Goal: Find contact information: Find contact information

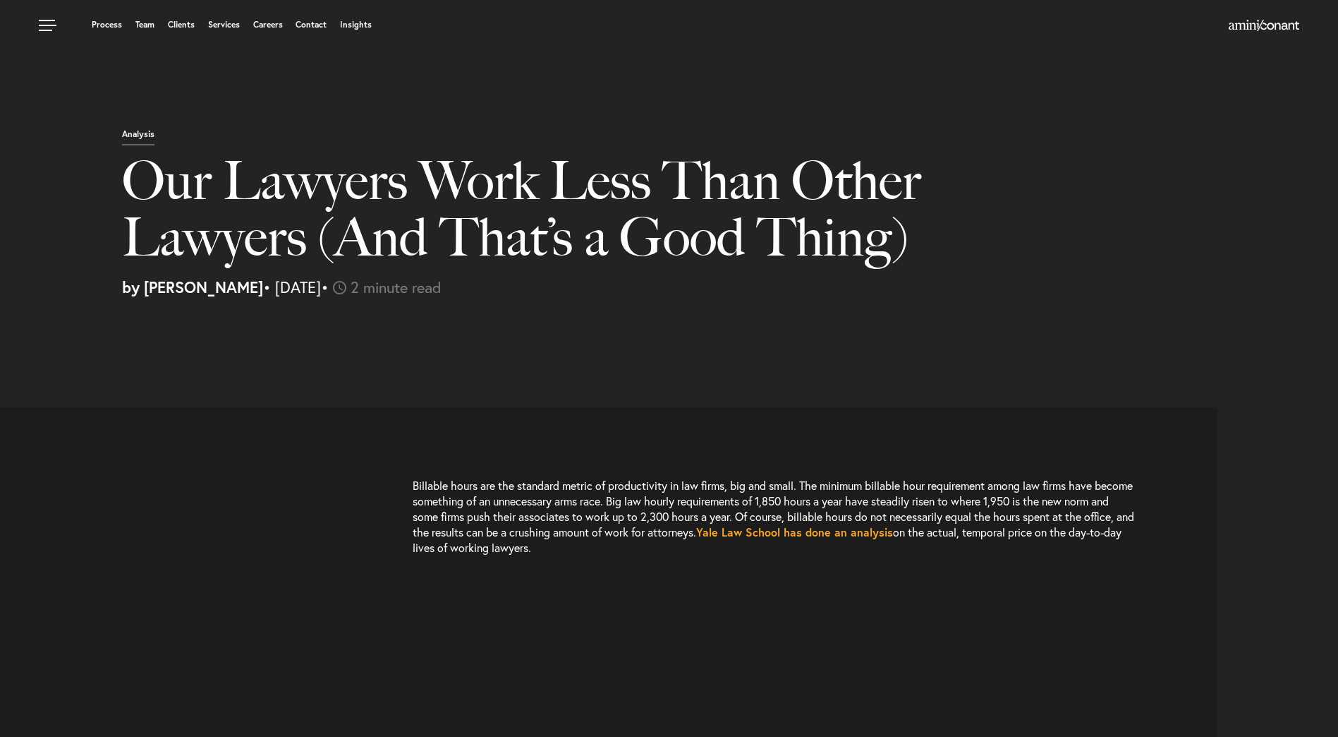
select select "US"
select select "Austin"
select select "Business and Civil Litigation"
click at [220, 23] on link "Services" at bounding box center [224, 24] width 32 height 8
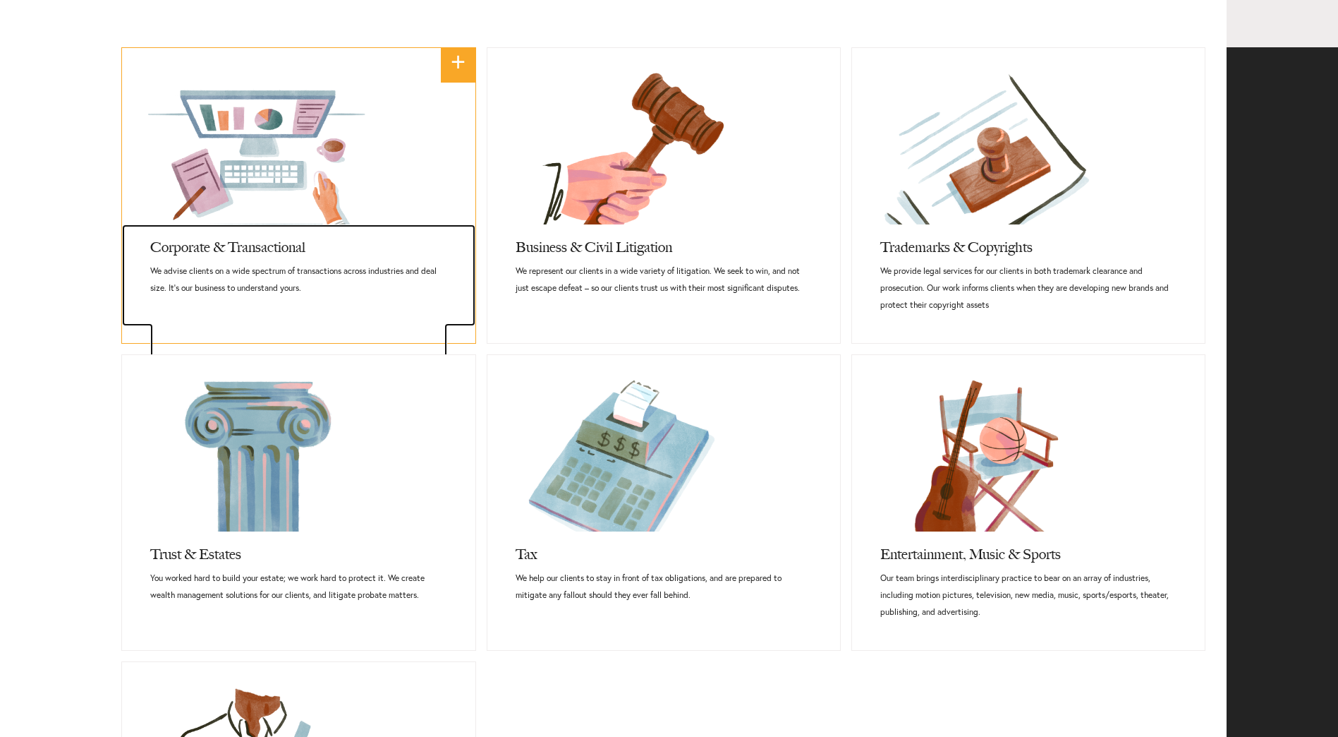
click at [241, 248] on h3 "Corporate & Transactional" at bounding box center [298, 243] width 296 height 38
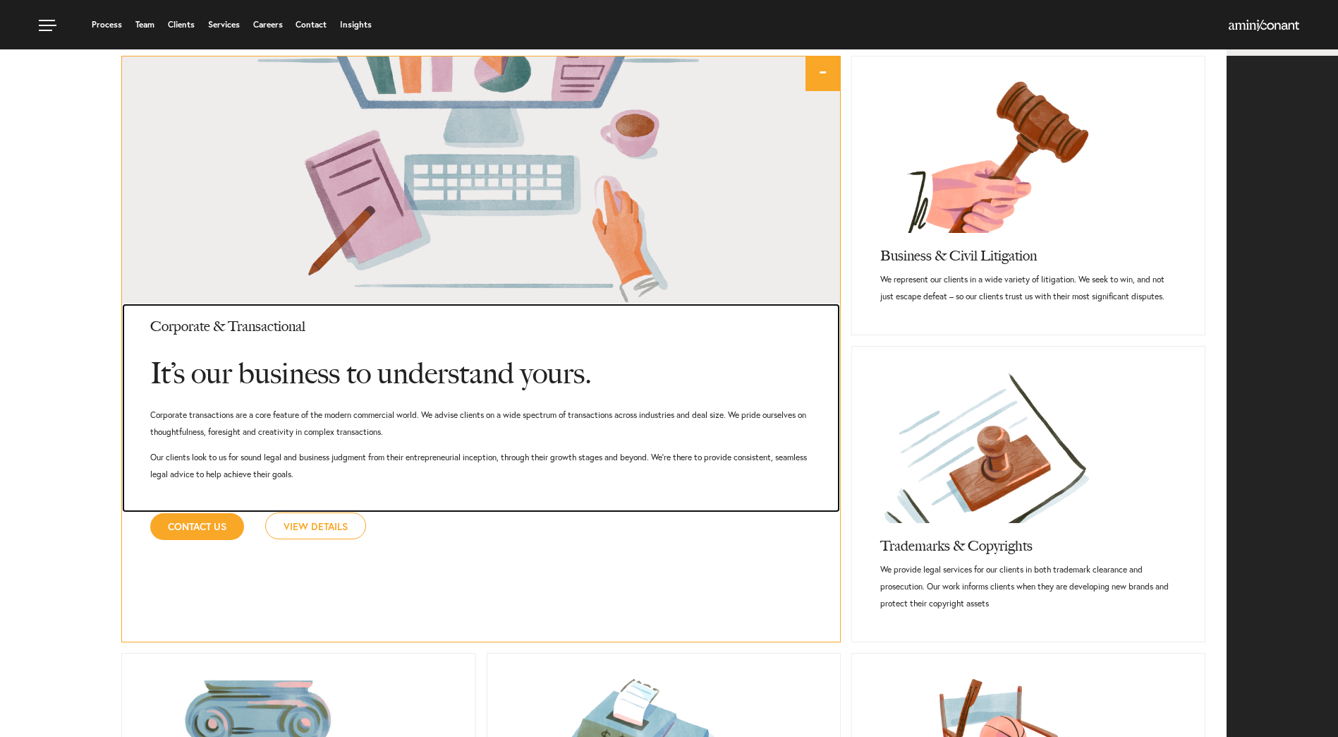
scroll to position [649, 0]
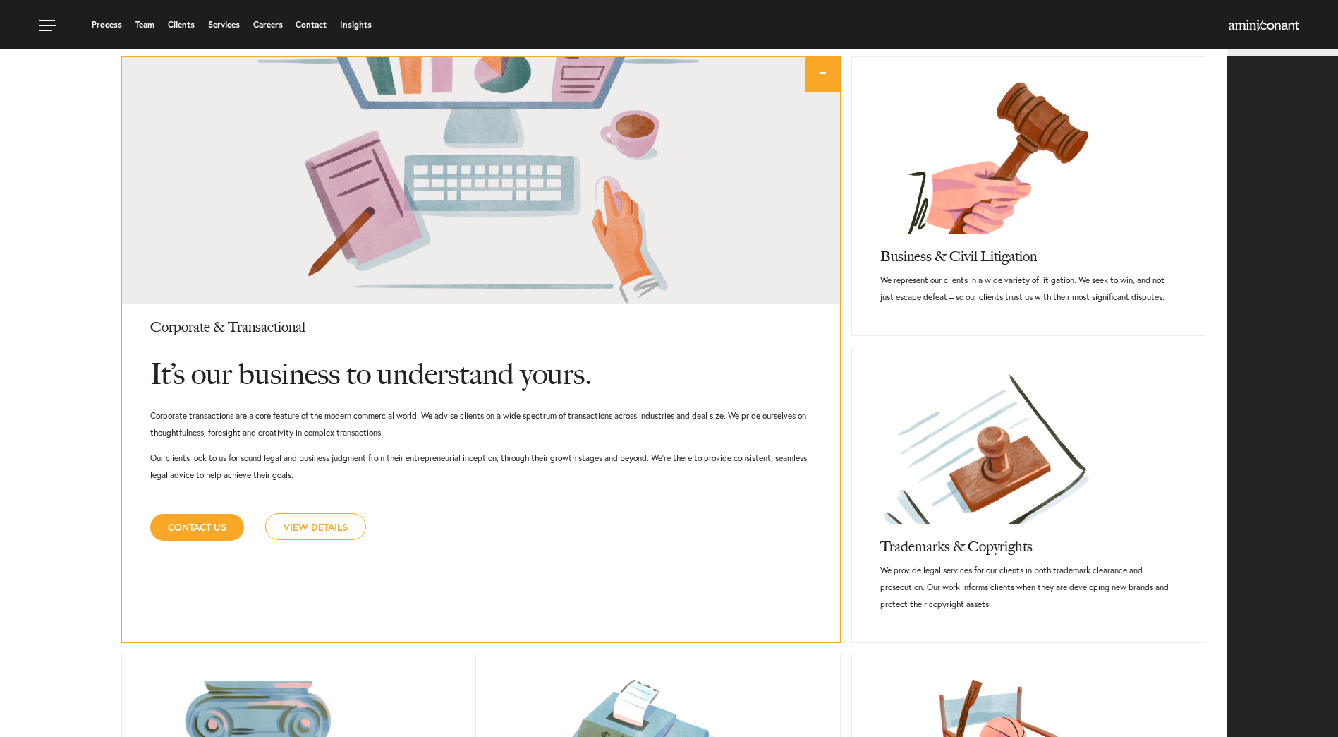
click at [327, 518] on link "View Details" at bounding box center [315, 526] width 101 height 27
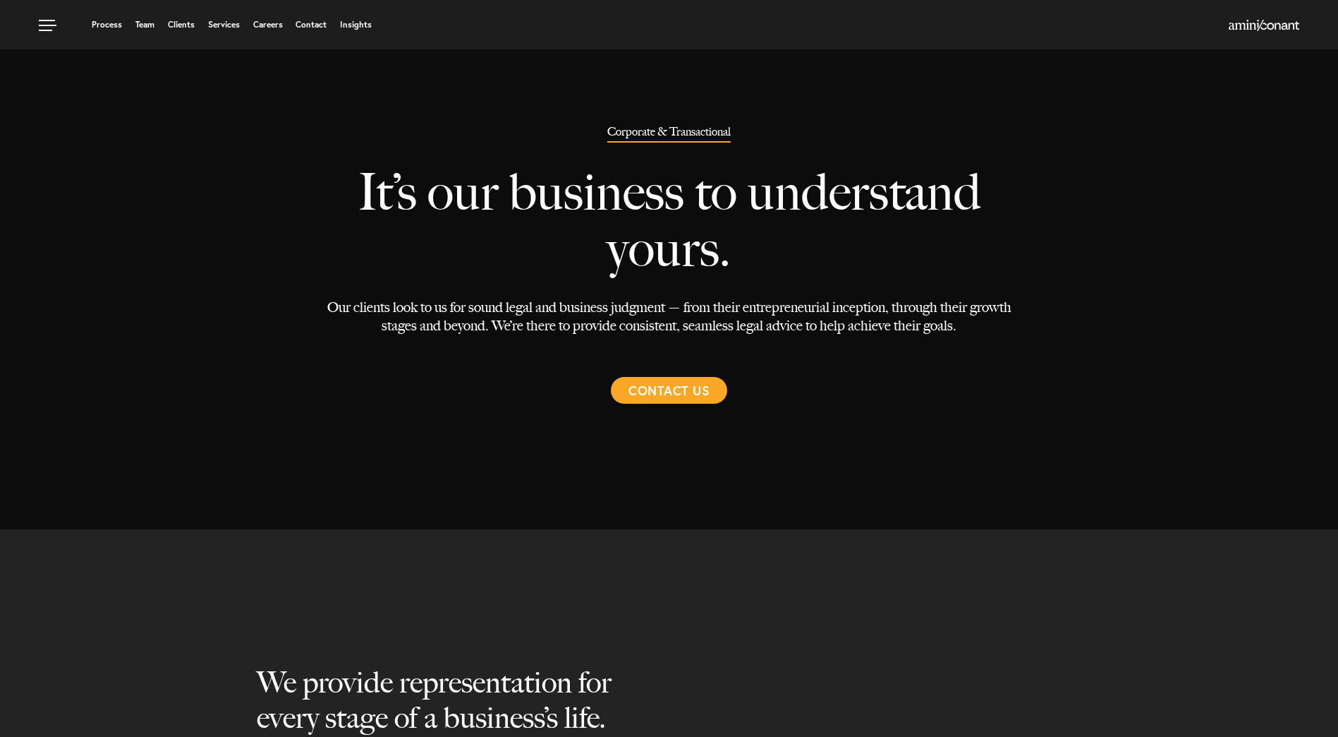
select select "Austin"
select select "Business and Civil Litigation"
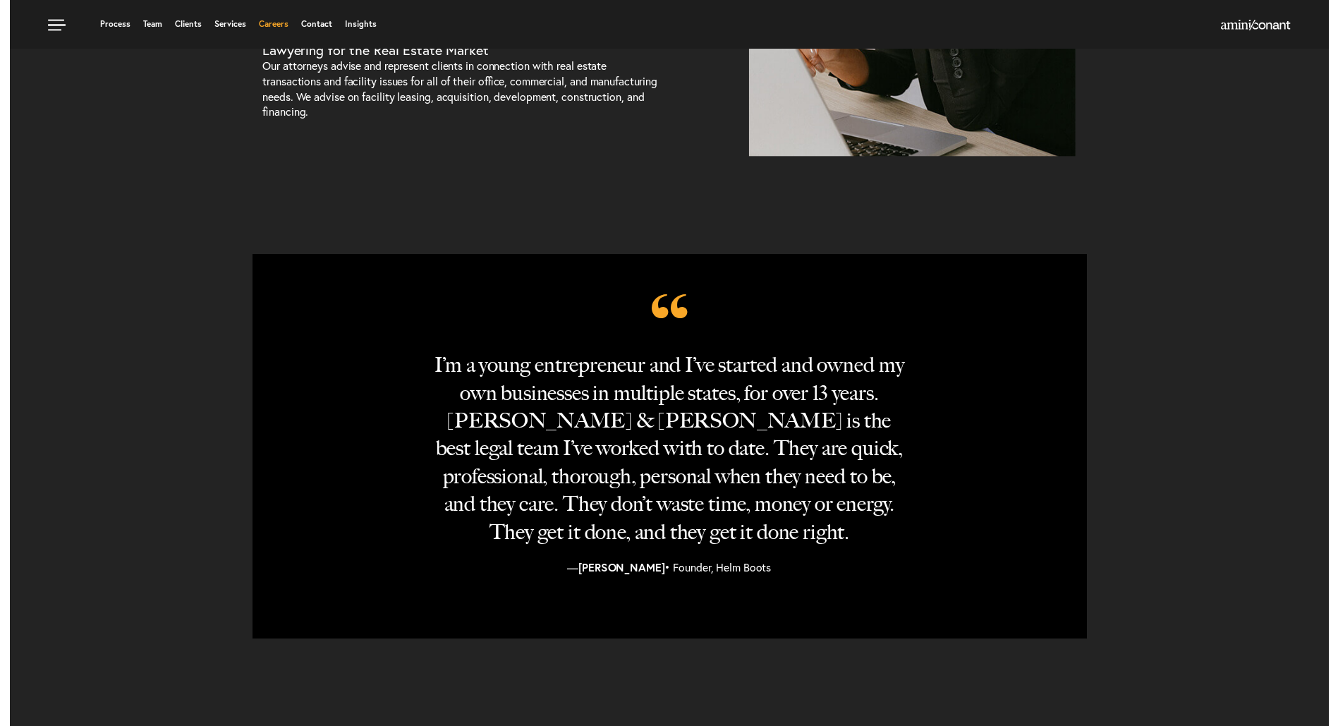
scroll to position [941, 0]
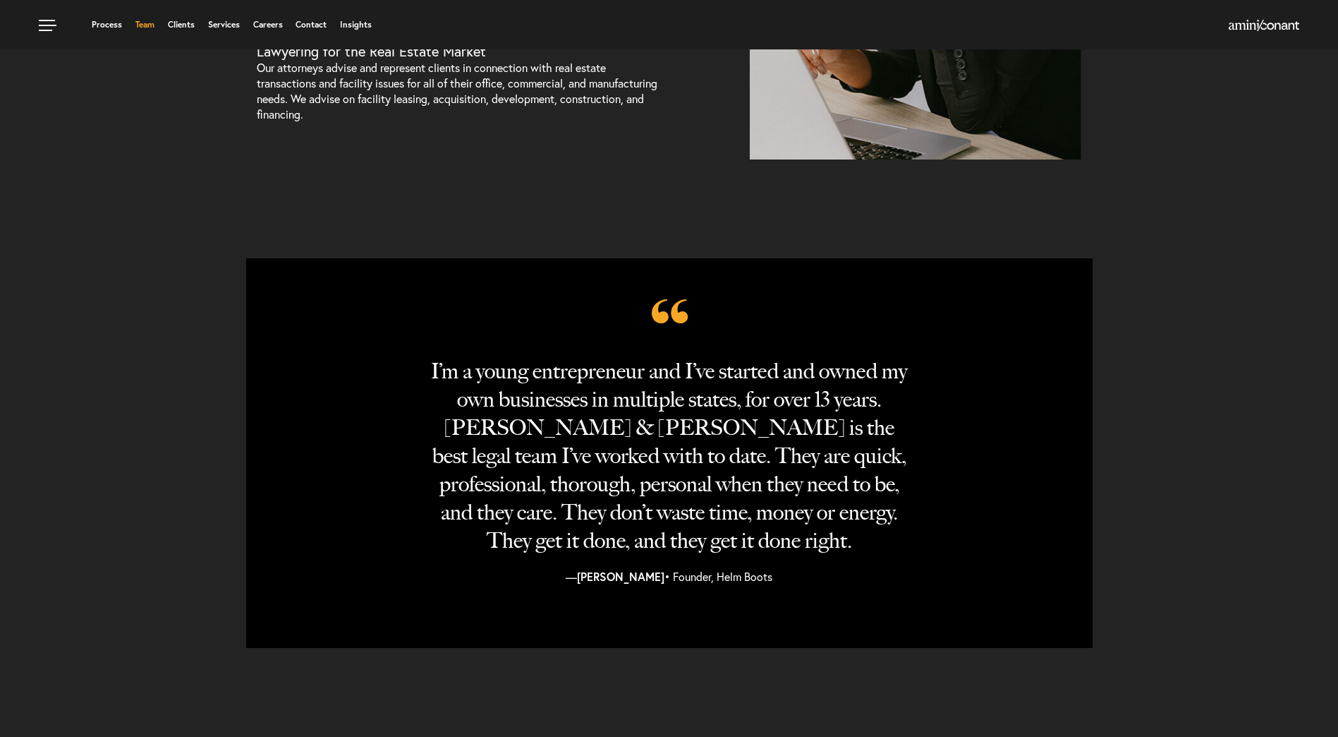
click at [154, 26] on link "Team" at bounding box center [144, 24] width 19 height 8
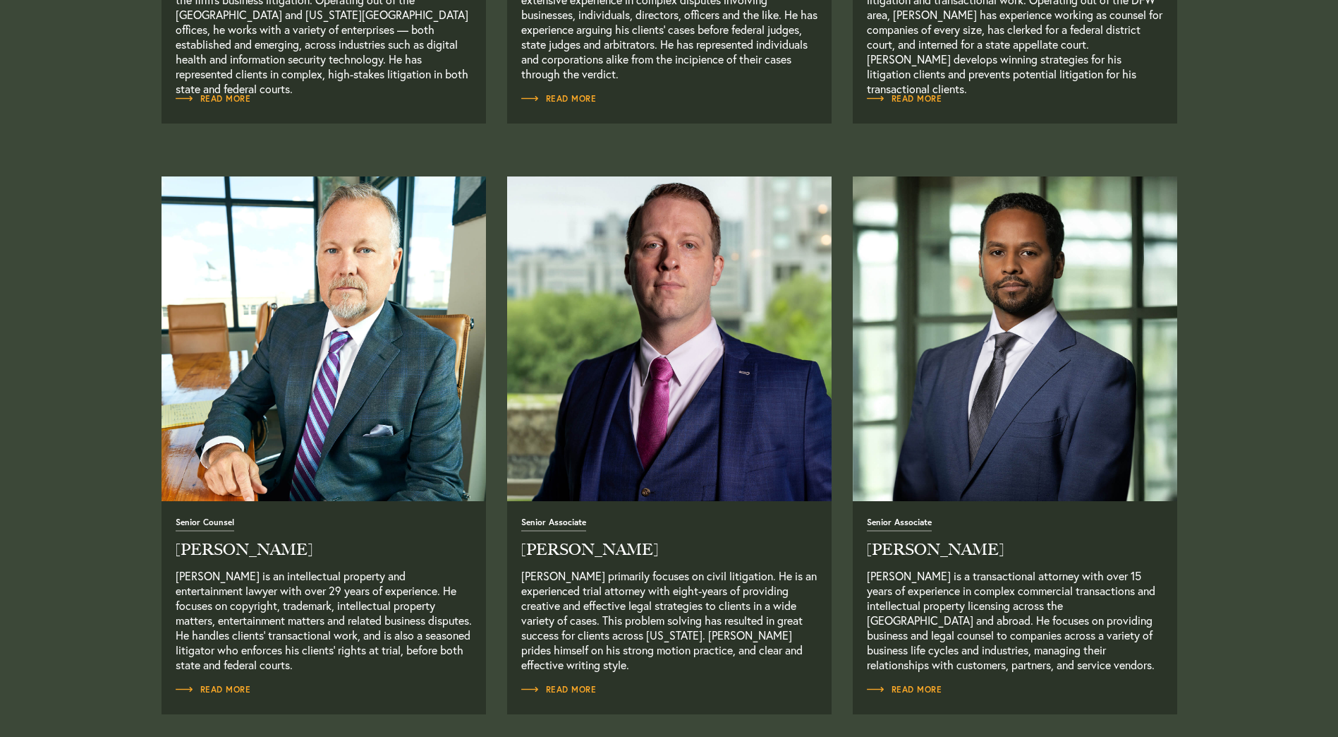
scroll to position [1035, 0]
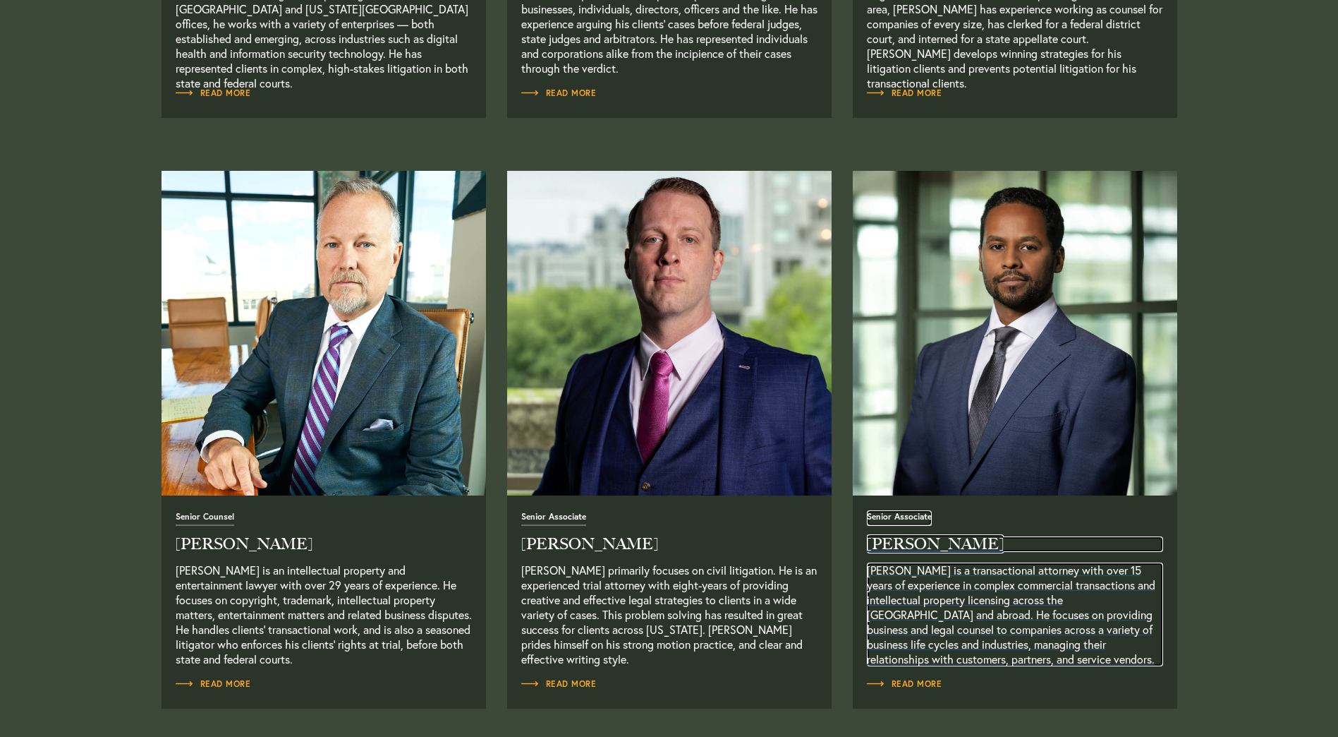
click at [897, 545] on h2 "Joel Teklu" at bounding box center [1015, 544] width 296 height 16
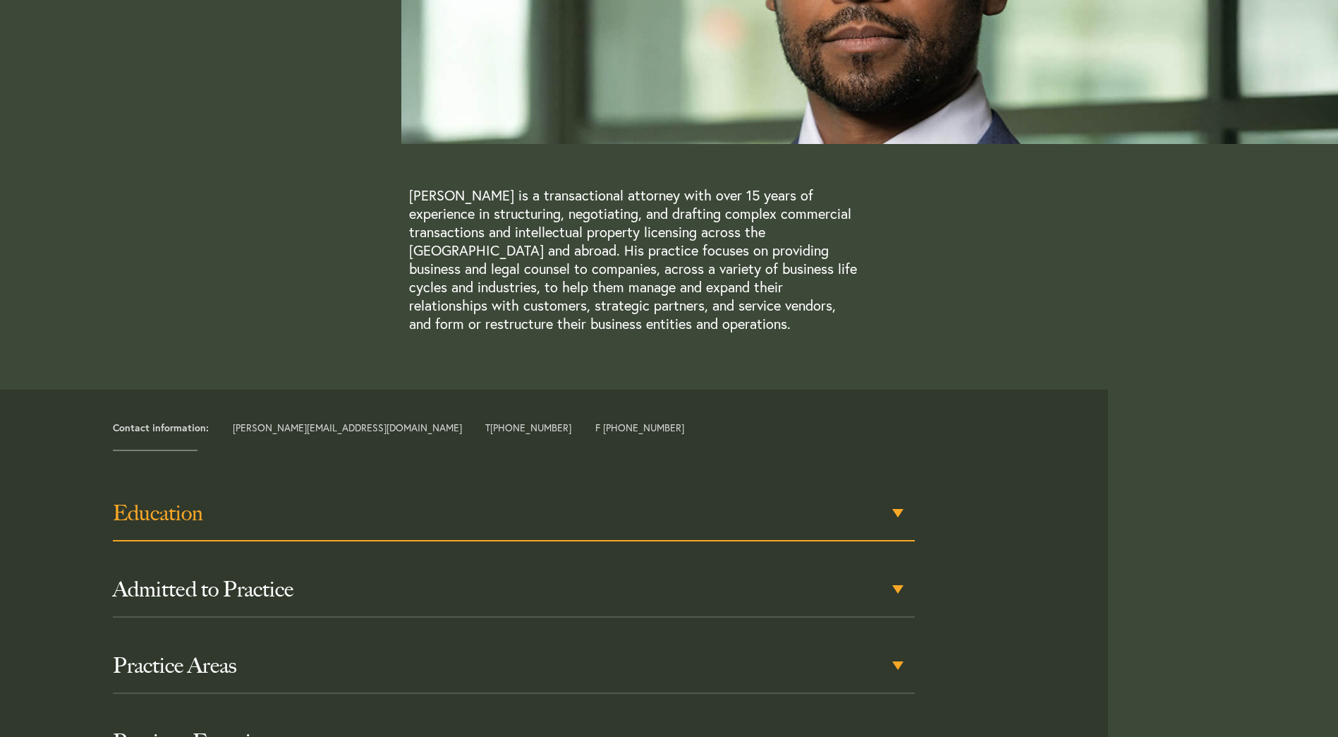
scroll to position [329, 0]
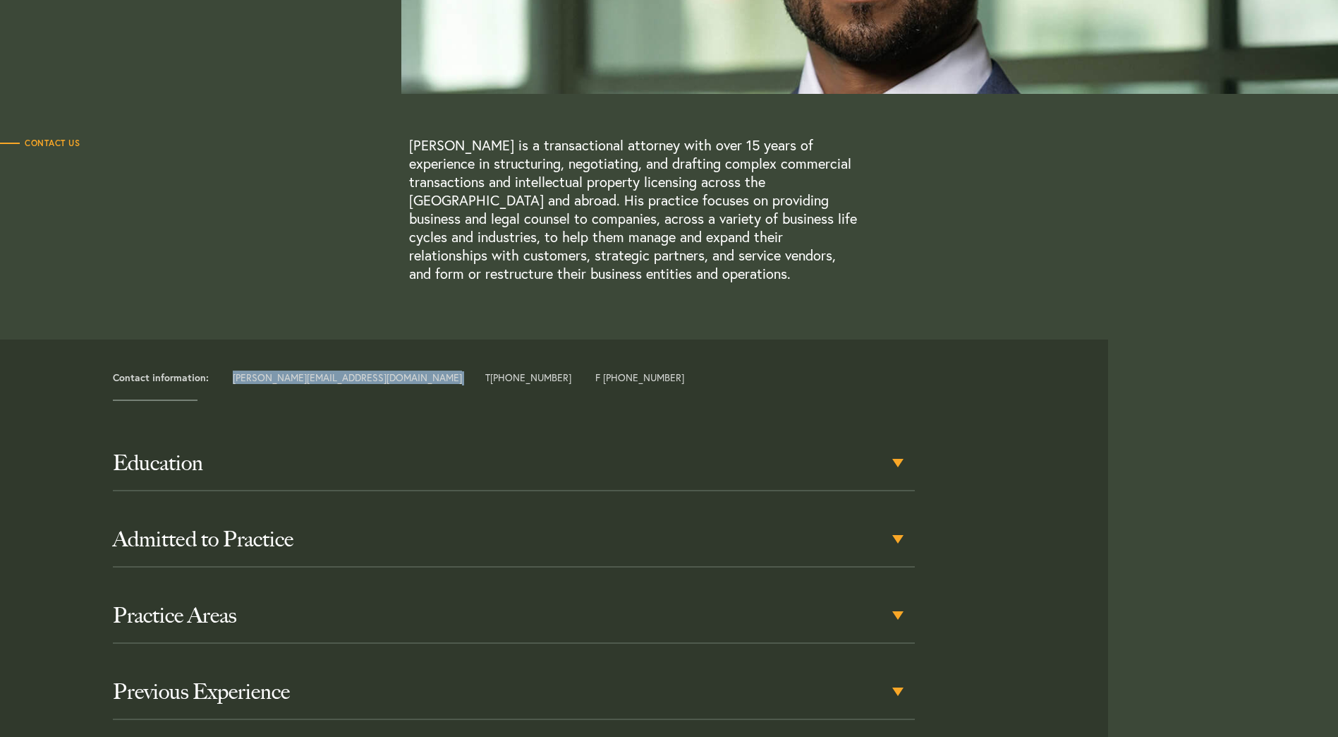
drag, startPoint x: 334, startPoint y: 363, endPoint x: 227, endPoint y: 364, distance: 106.5
click at [227, 371] on div "Contact information: [PERSON_NAME][EMAIL_ADDRESS][DOMAIN_NAME] T [PHONE_NUMBER]…" at bounding box center [605, 378] width 1006 height 14
copy div "[PERSON_NAME][EMAIL_ADDRESS][DOMAIN_NAME]"
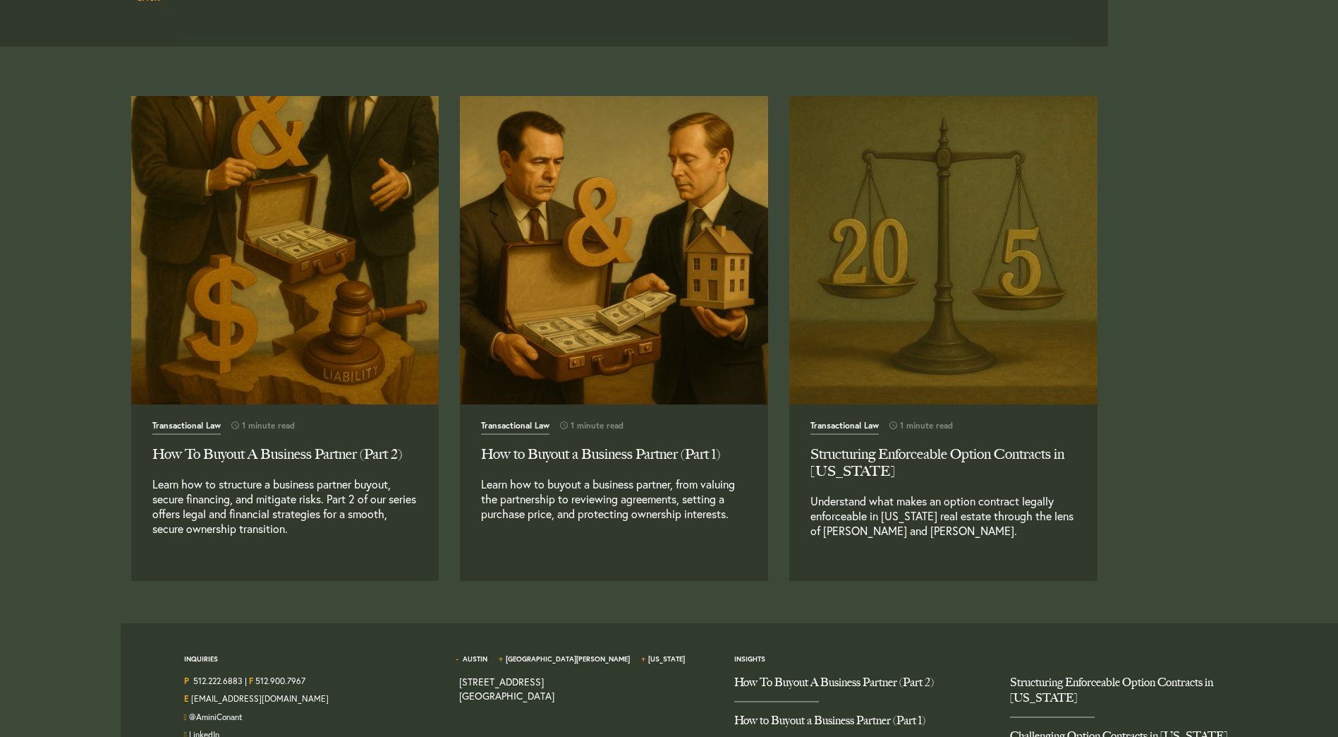
scroll to position [1209, 0]
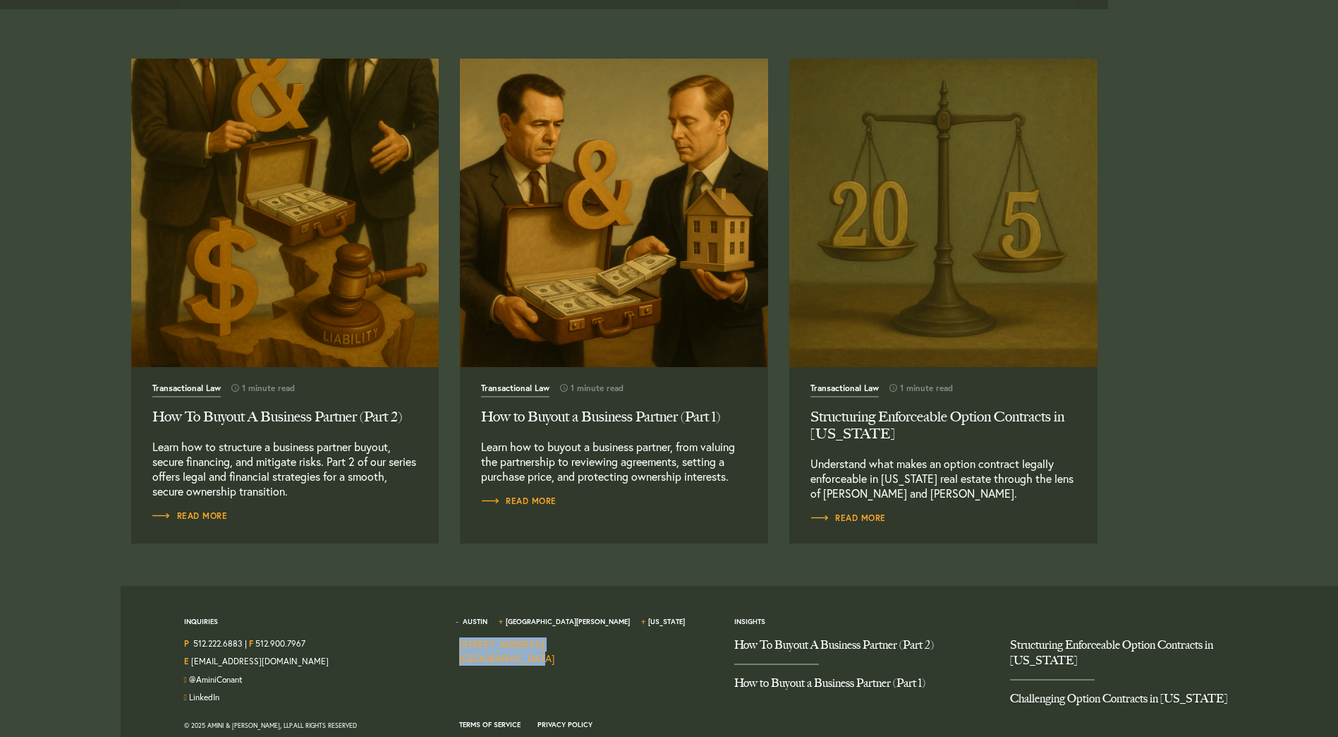
drag, startPoint x: 555, startPoint y: 640, endPoint x: 460, endPoint y: 624, distance: 95.8
click at [460, 637] on div "1204 San Antonio Street, Second Floor Austin TX 78701" at bounding box center [506, 651] width 95 height 28
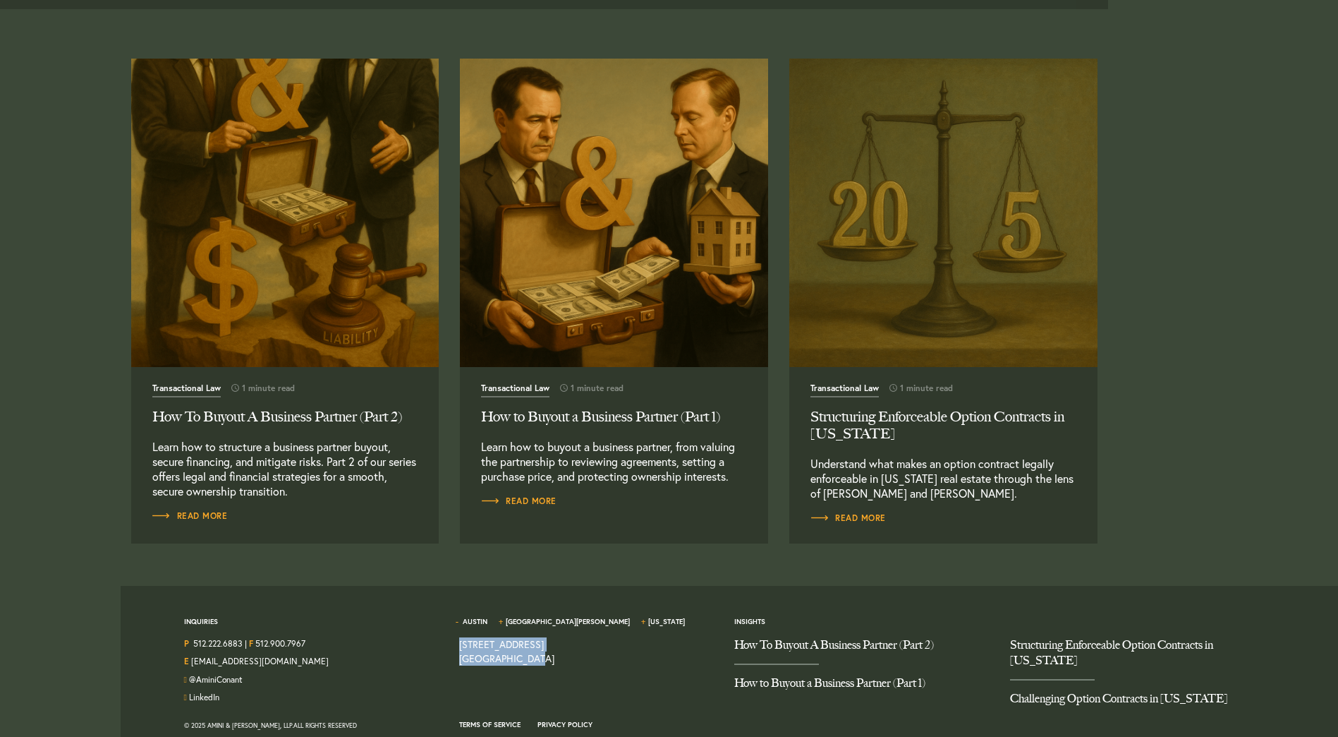
copy link "1204 San Antonio Street, Second Floor Austin TX 78701"
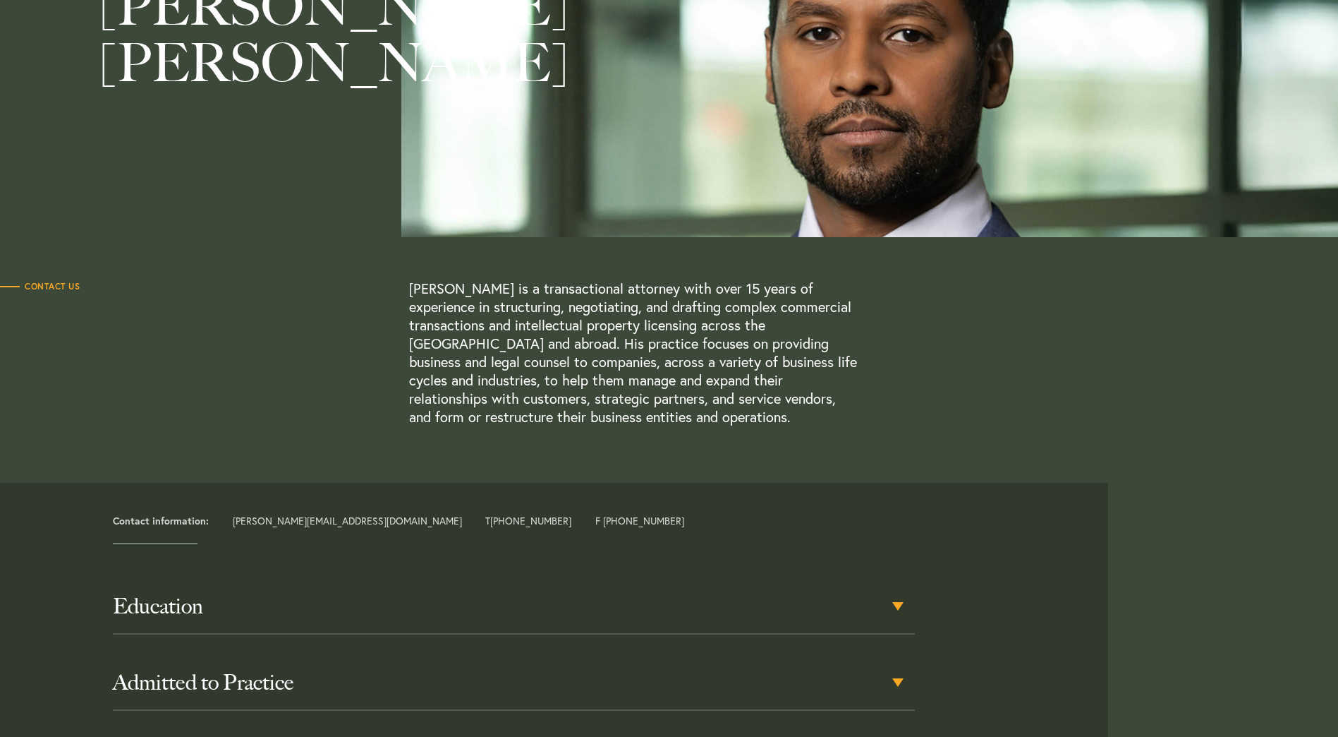
scroll to position [188, 0]
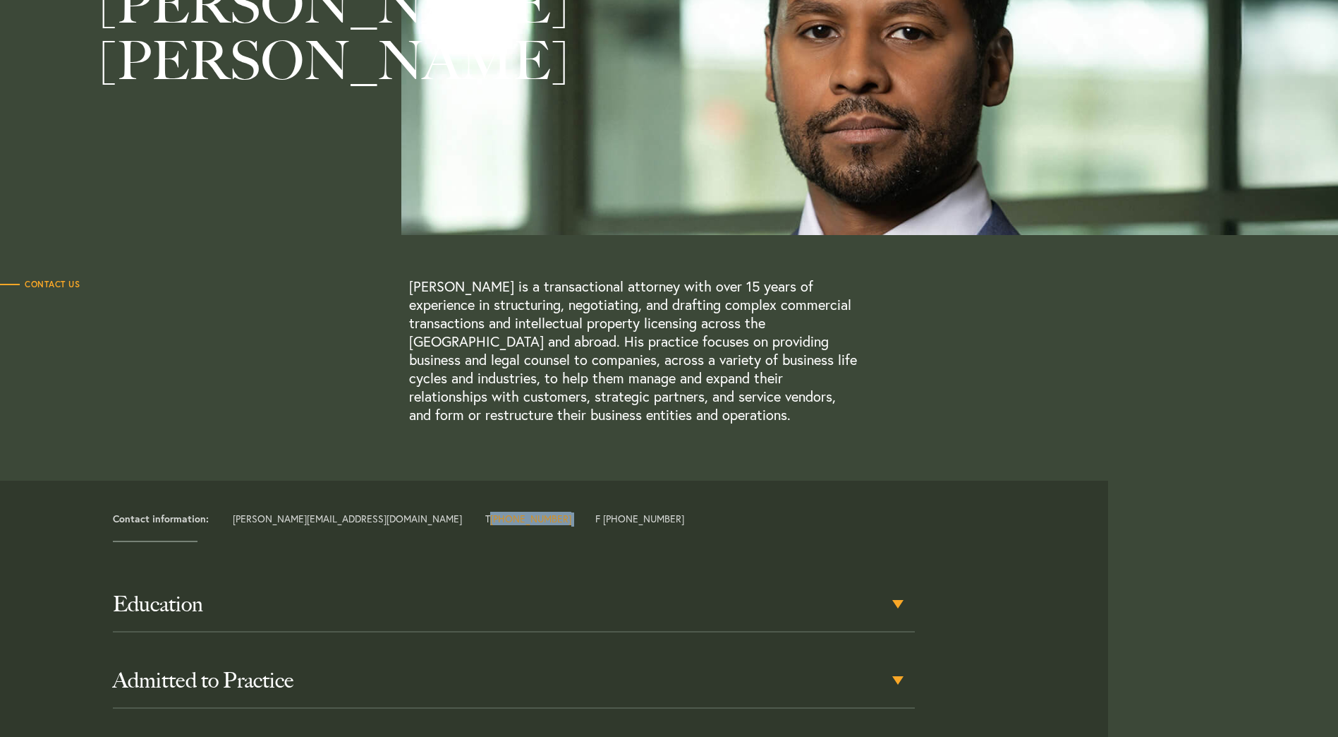
drag, startPoint x: 438, startPoint y: 502, endPoint x: 359, endPoint y: 498, distance: 79.1
click at [359, 512] on div "Contact information: joel@aminiconant.com T +1 512 222 6883 F +1 512 900 7967" at bounding box center [605, 519] width 1006 height 14
copy div "+1 512 222 6883"
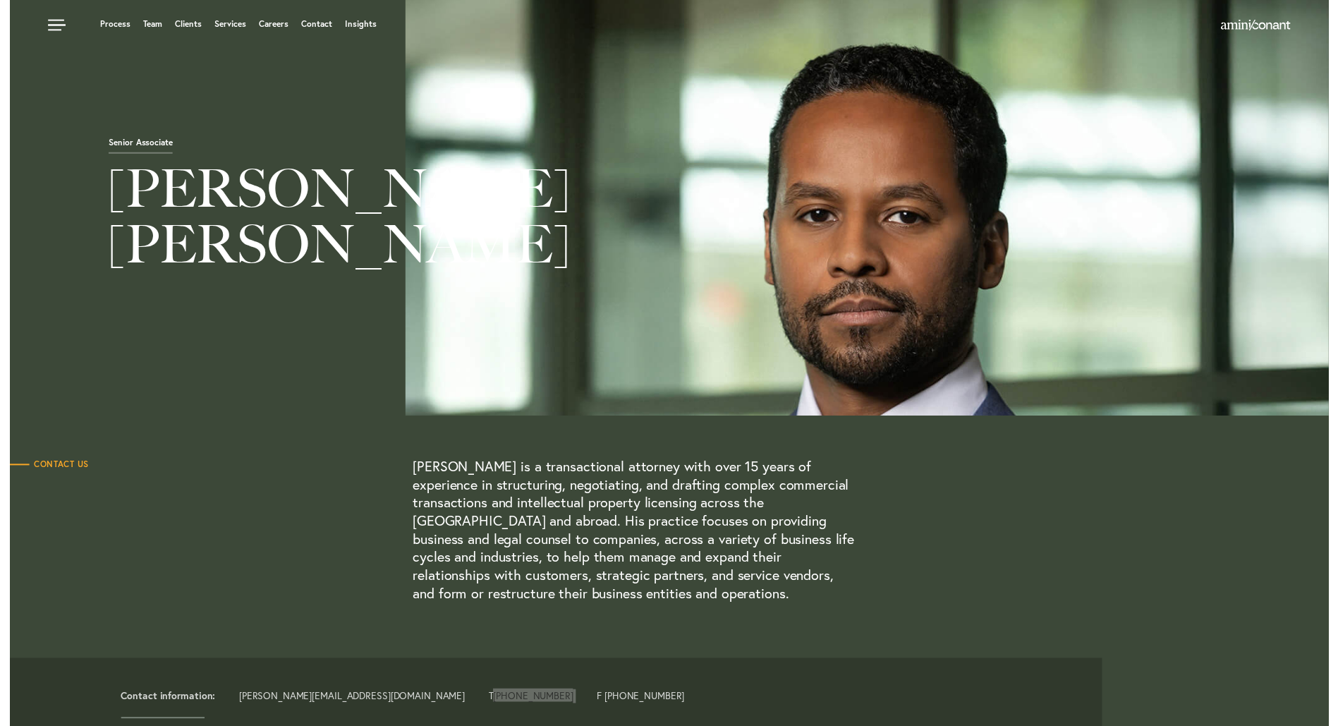
scroll to position [0, 0]
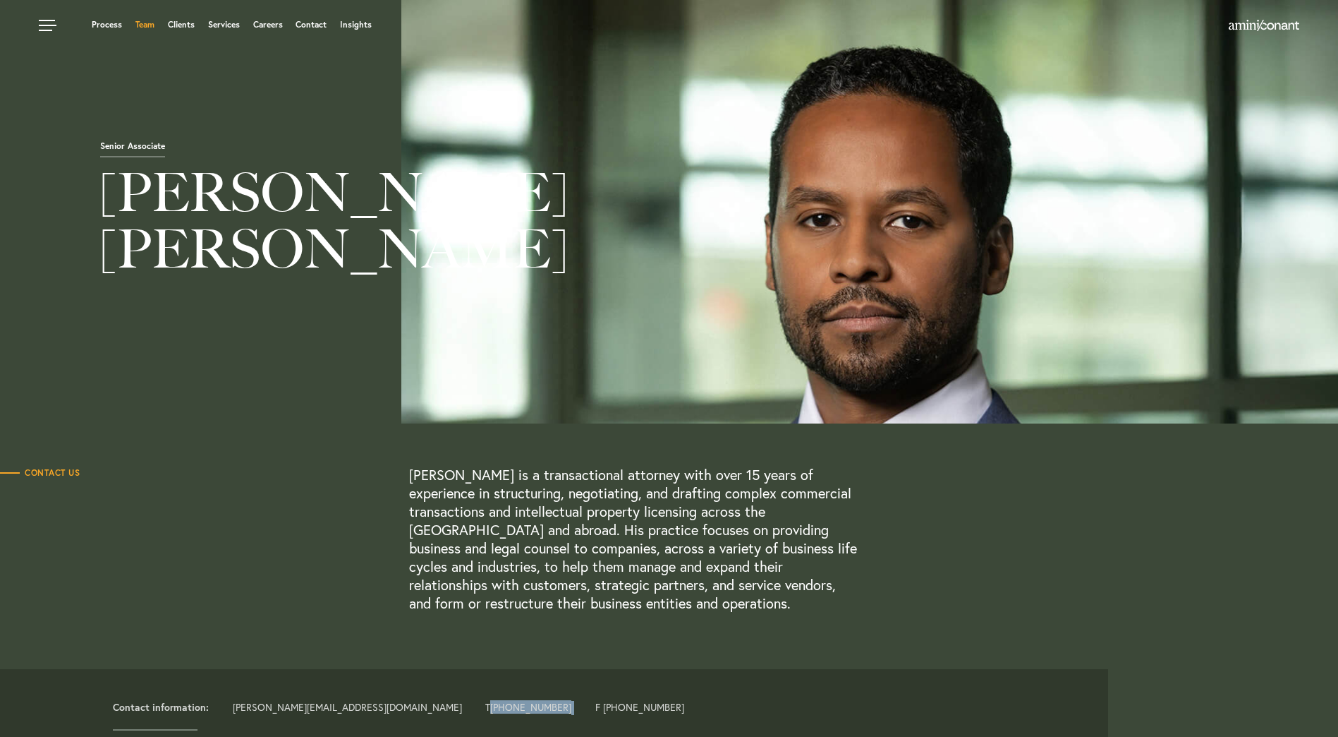
click at [139, 29] on link "Team" at bounding box center [144, 24] width 19 height 8
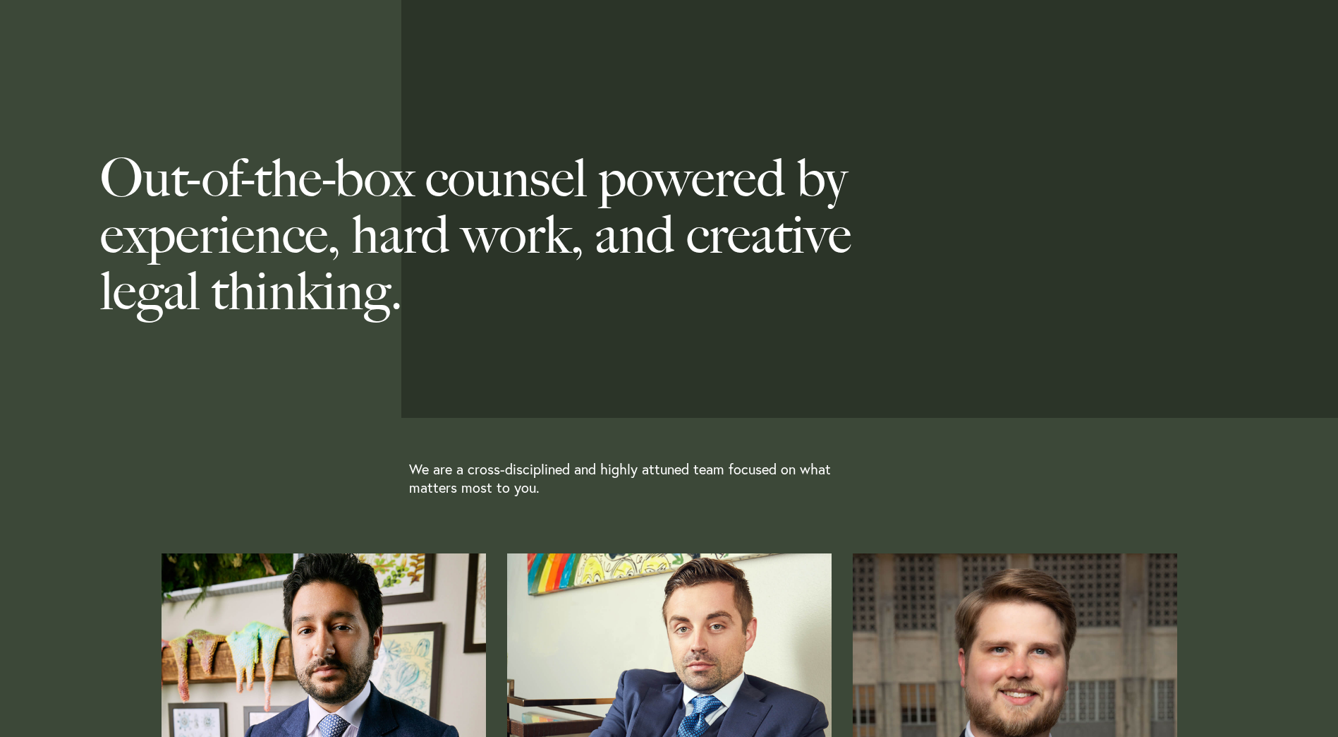
scroll to position [329, 0]
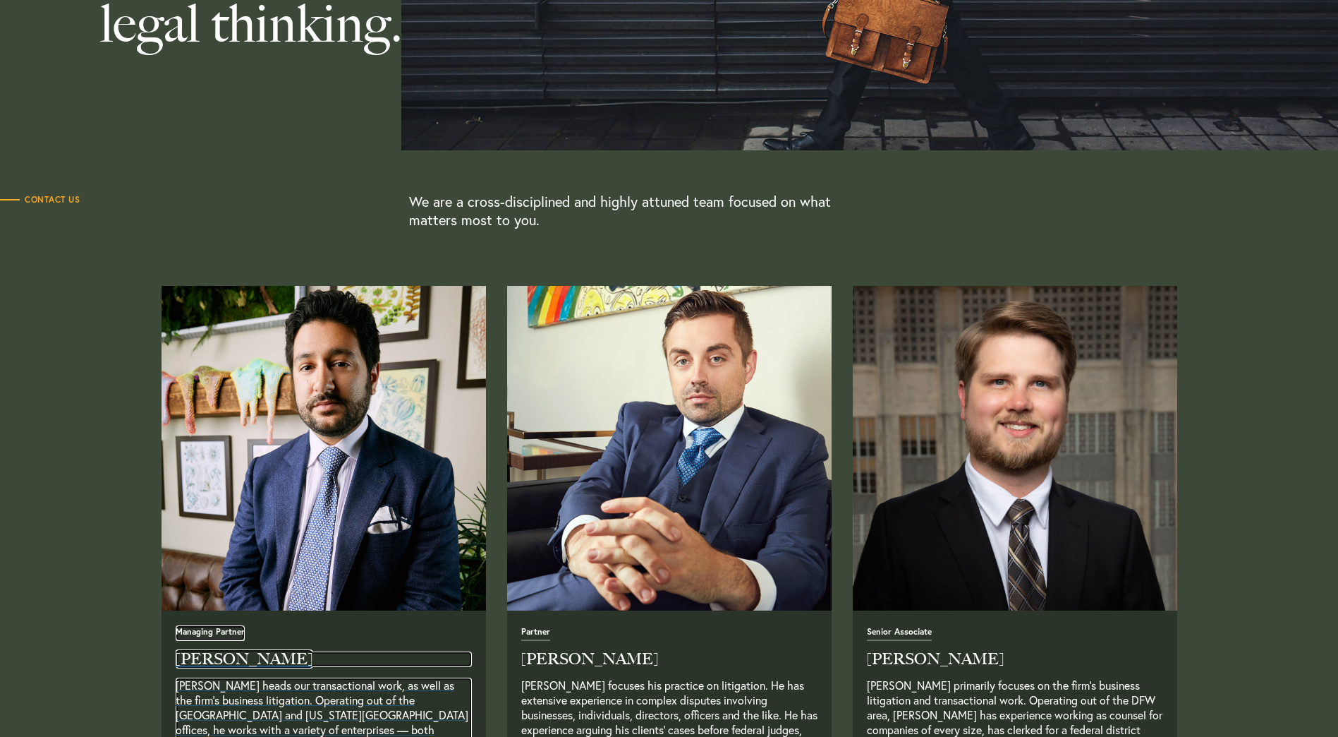
click at [239, 664] on h2 "[PERSON_NAME]" at bounding box center [324, 659] width 296 height 16
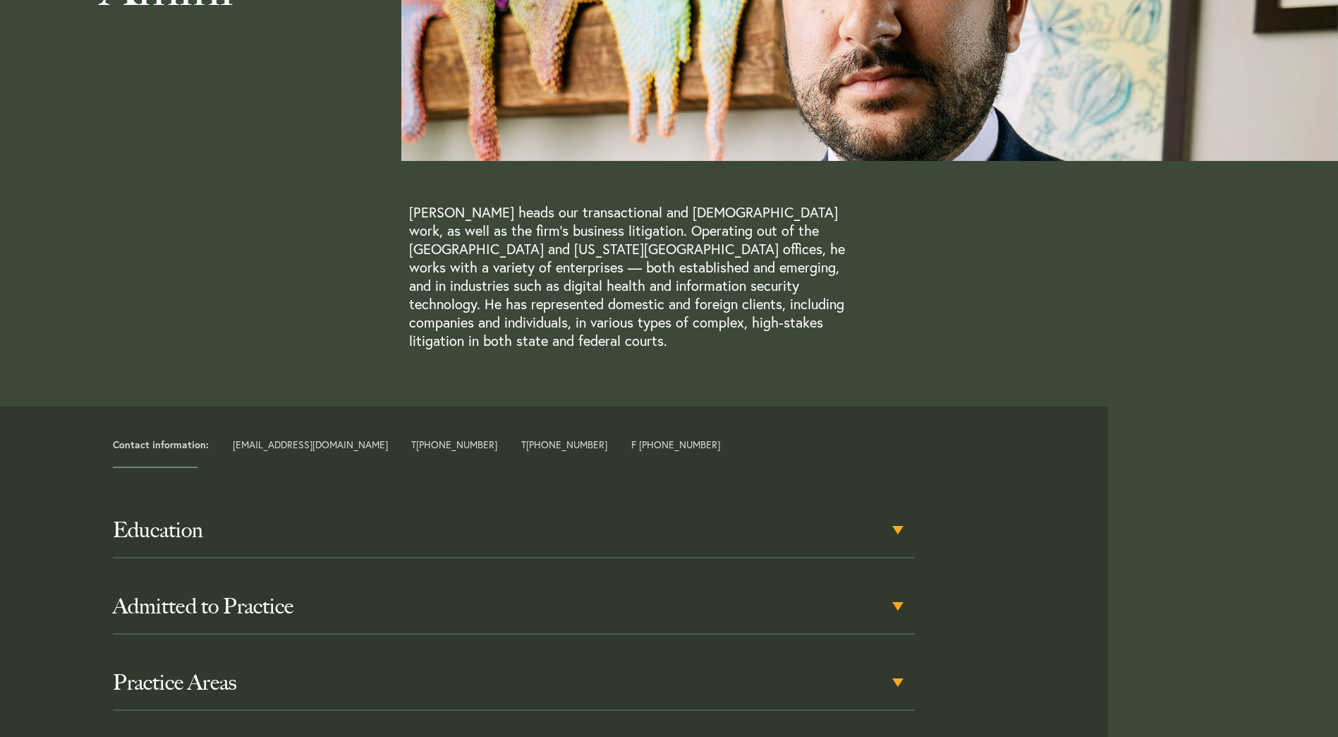
scroll to position [282, 0]
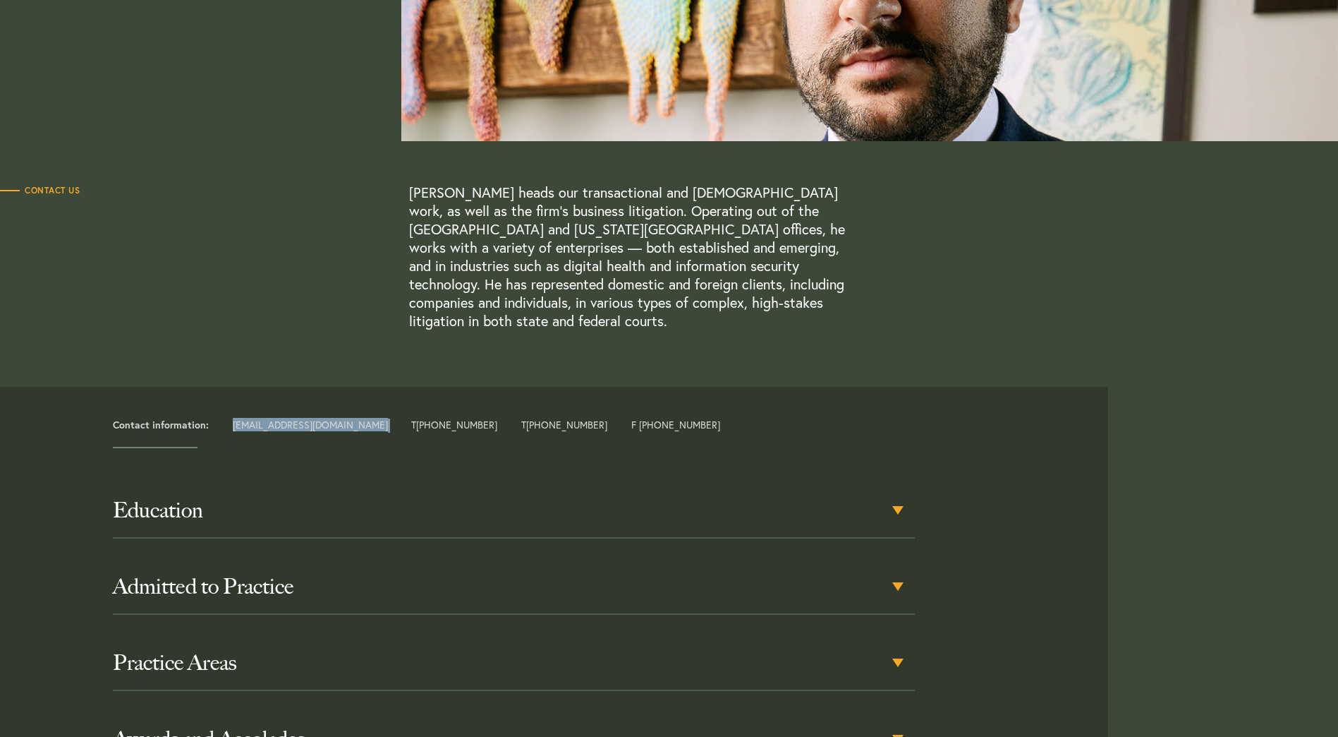
drag, startPoint x: 348, startPoint y: 416, endPoint x: 227, endPoint y: 409, distance: 120.8
click at [227, 409] on article "Contact information: neema@aminiconant.com T +1 512 333 4111 T +1 212 831 7216 …" at bounding box center [560, 417] width 1098 height 60
copy div "neema@aminiconant.com"
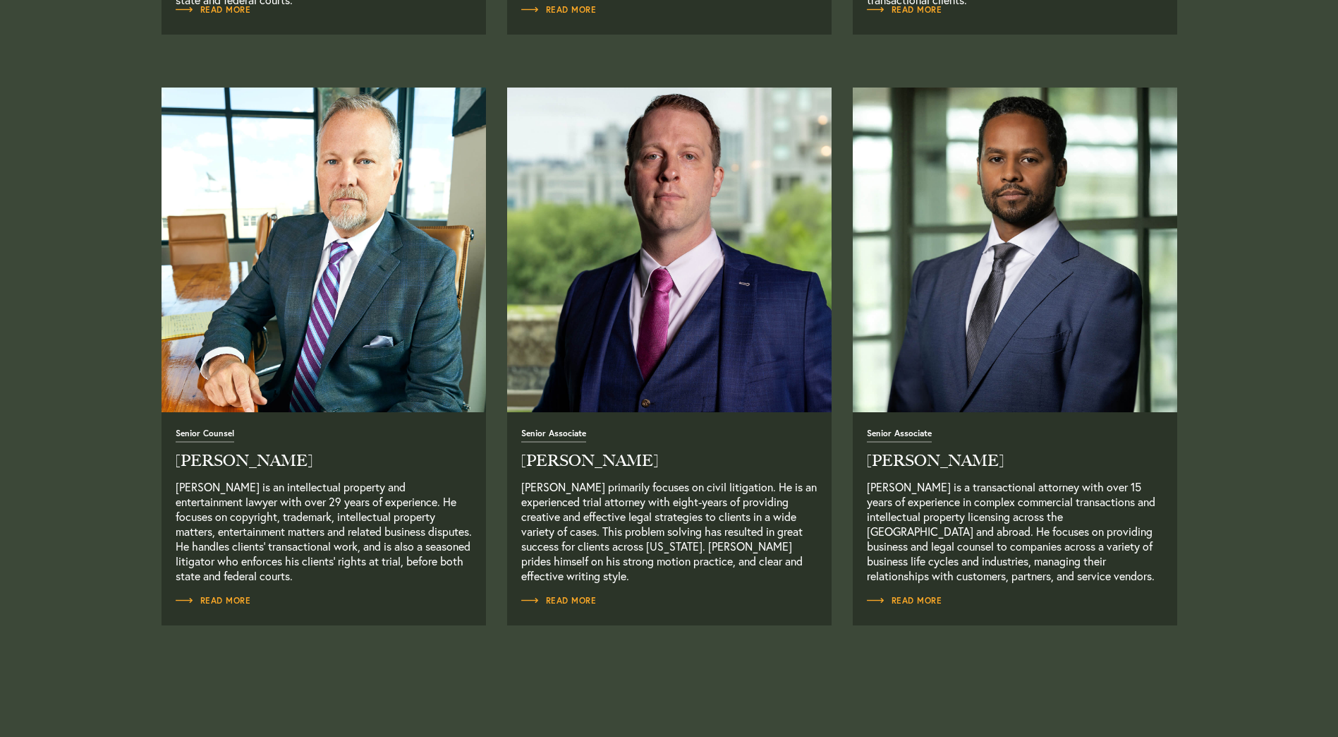
scroll to position [1129, 0]
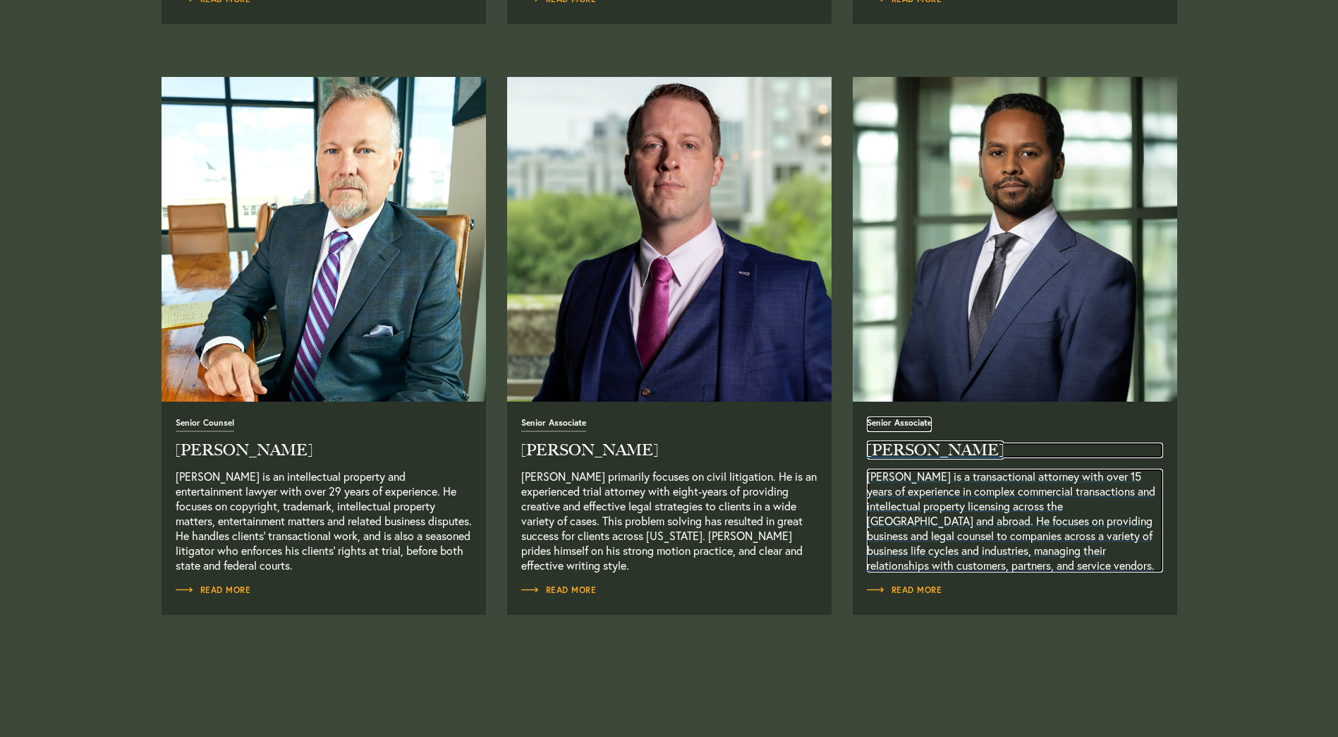
click at [881, 445] on h2 "[PERSON_NAME]" at bounding box center [1015, 450] width 296 height 16
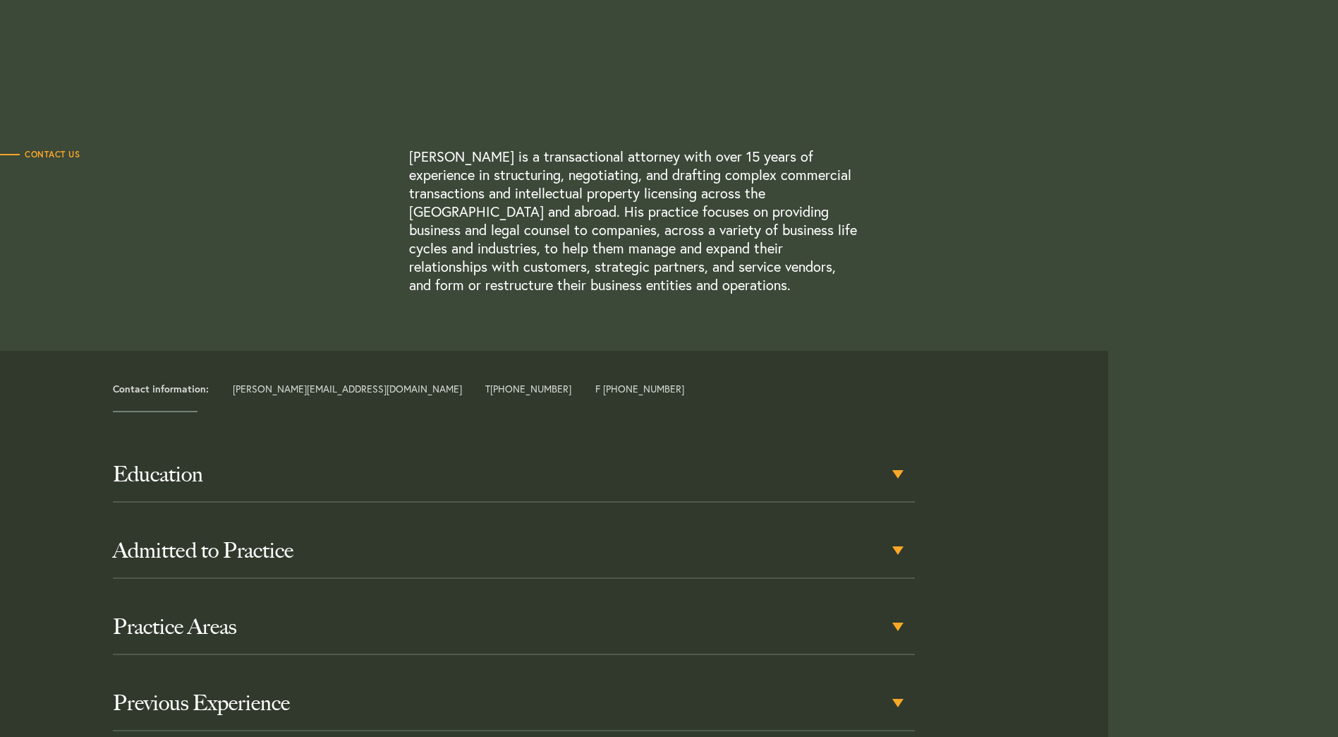
scroll to position [329, 0]
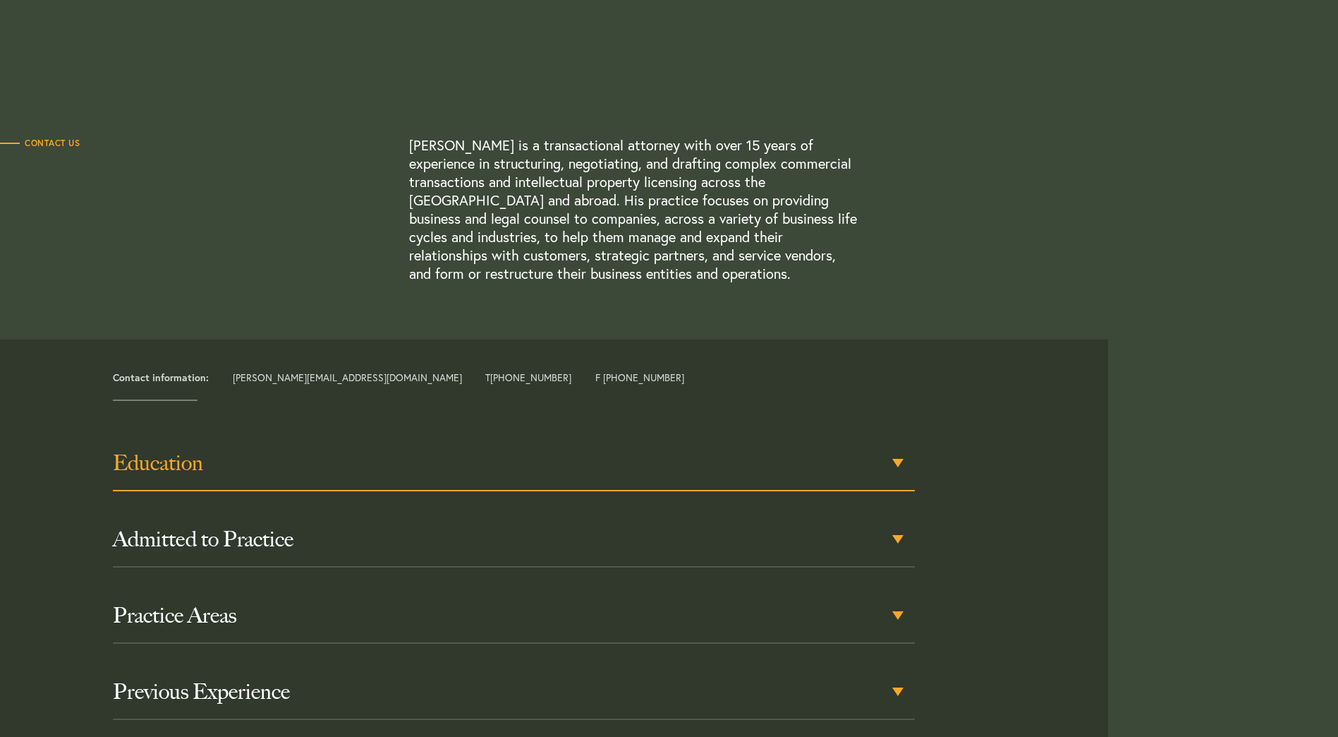
click at [903, 443] on div "Education" at bounding box center [514, 463] width 802 height 55
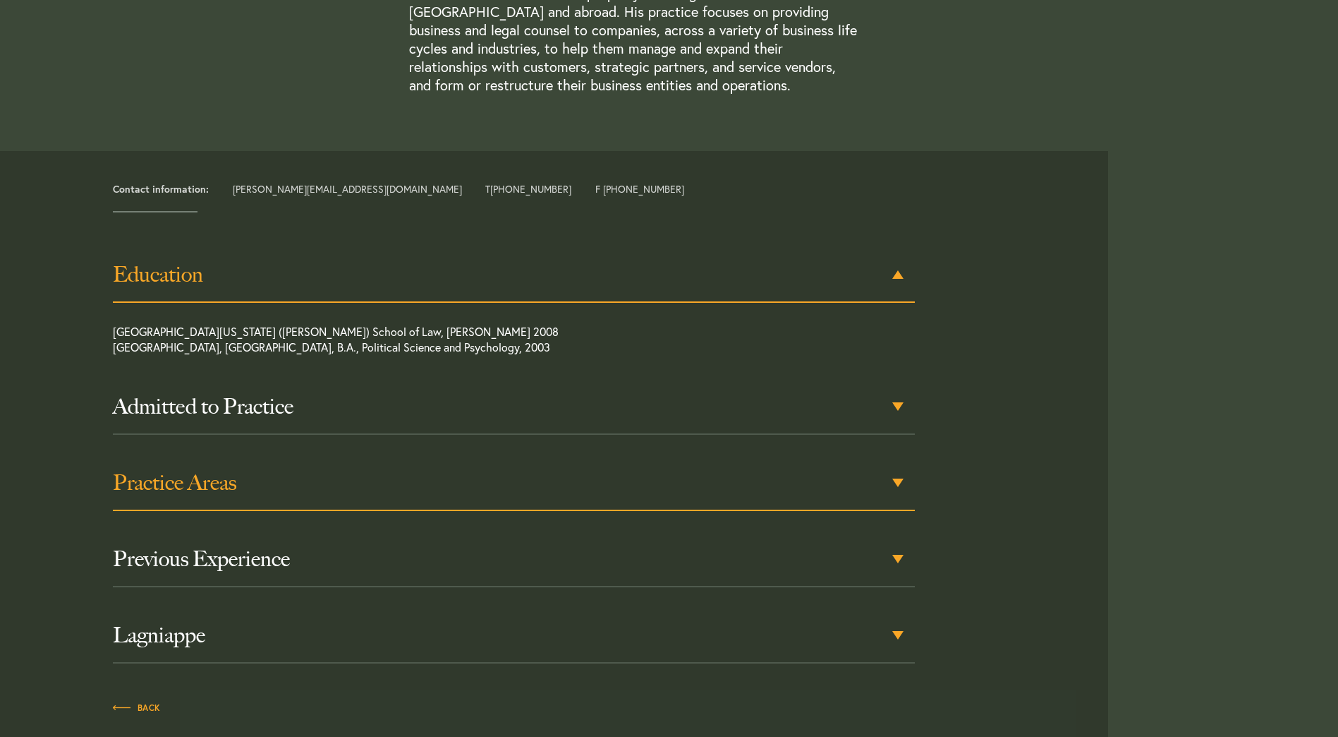
scroll to position [563, 0]
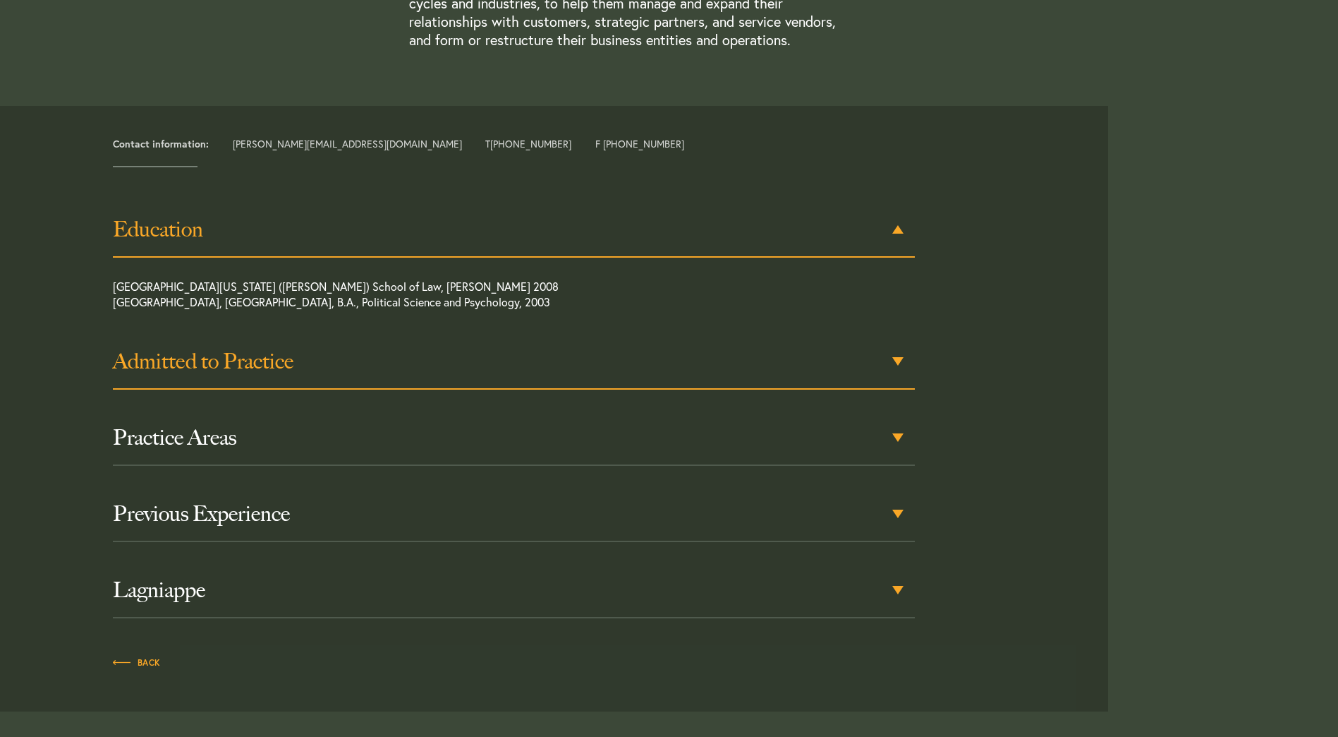
click at [902, 346] on div "Admitted to Practice" at bounding box center [514, 361] width 802 height 55
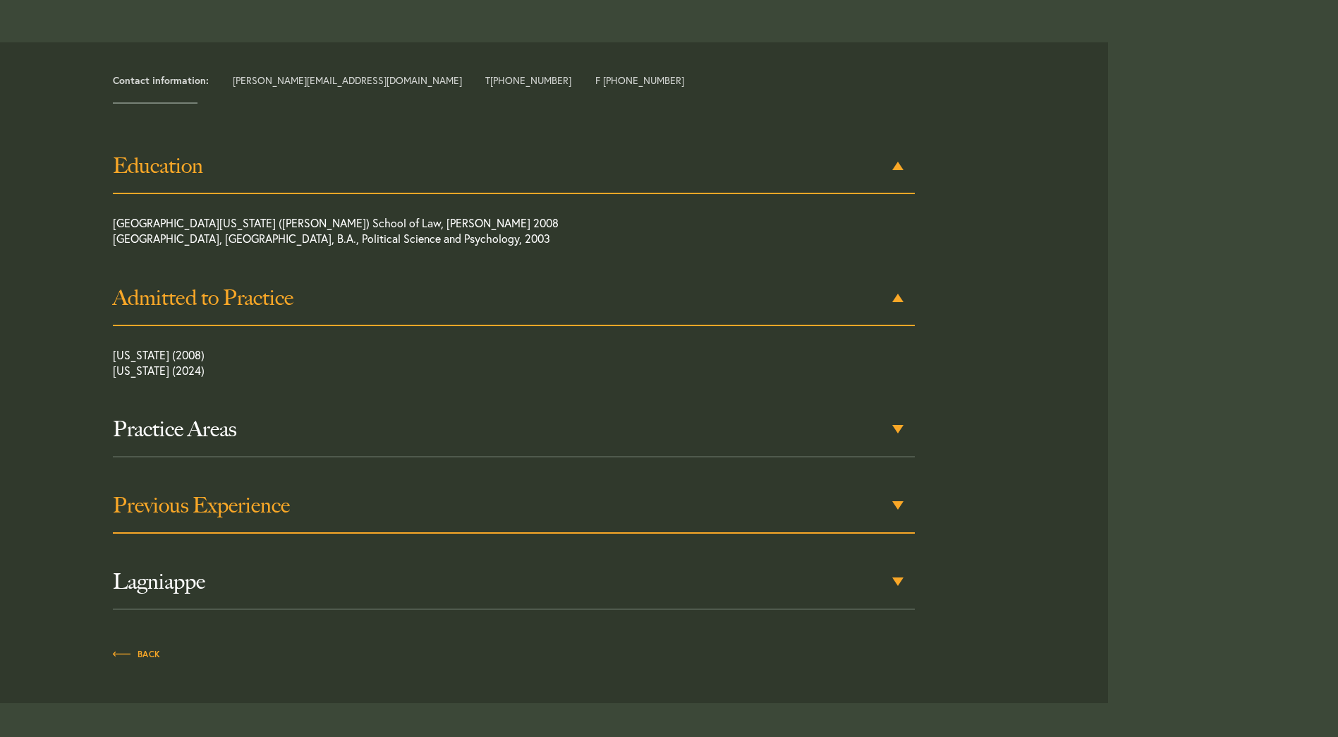
scroll to position [695, 0]
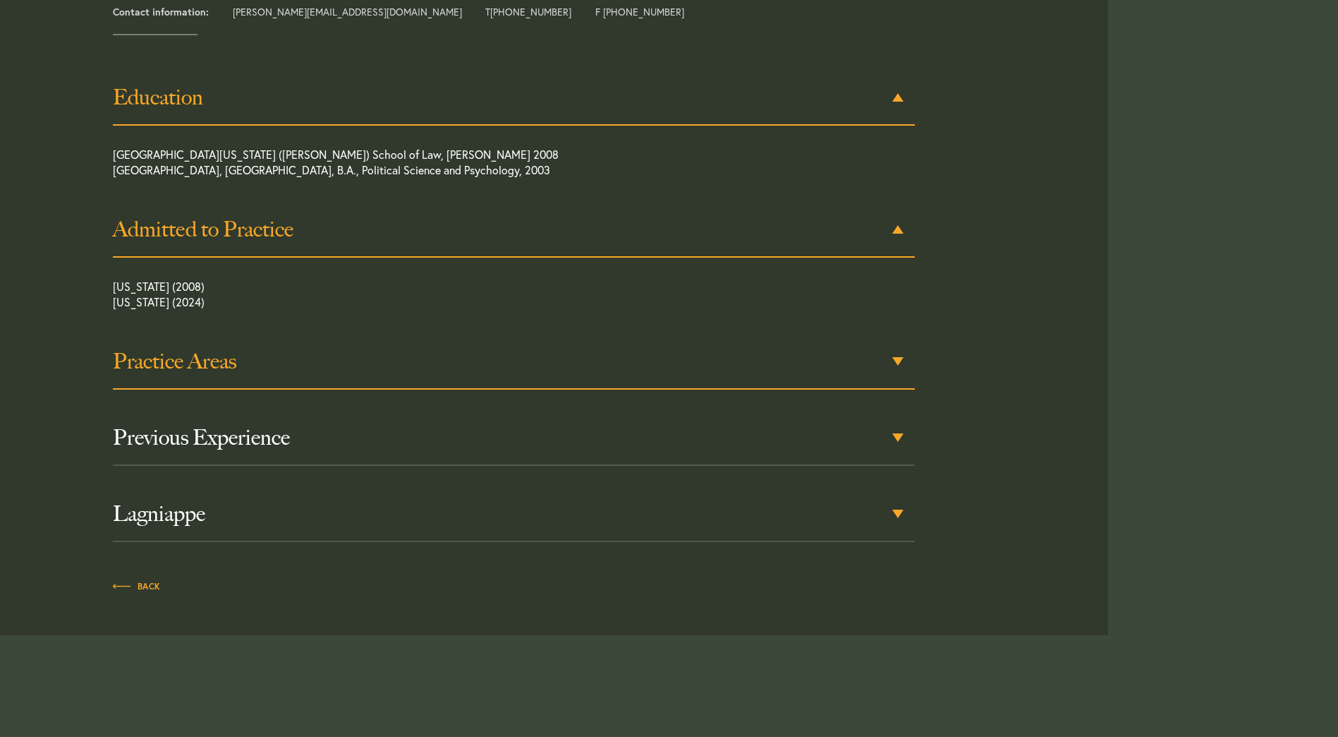
click at [901, 355] on h3 "Practice Areas" at bounding box center [514, 361] width 802 height 25
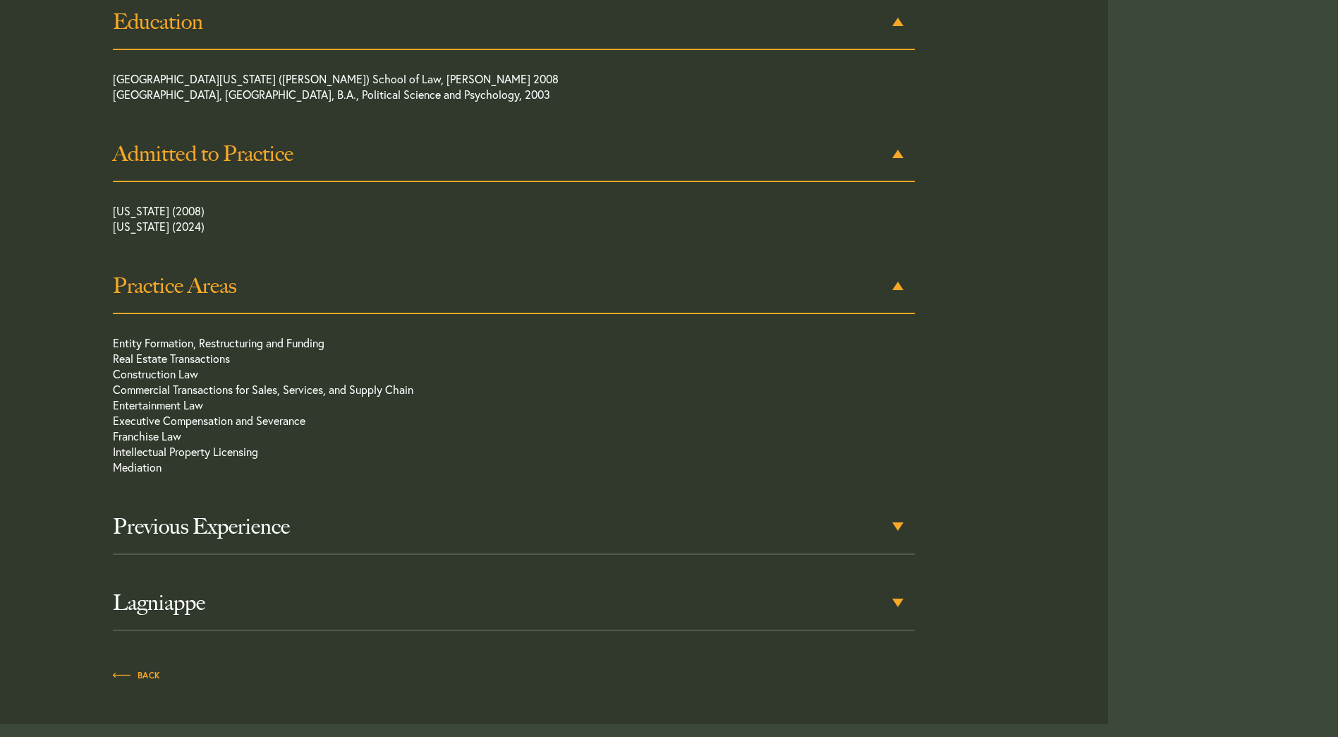
scroll to position [827, 0]
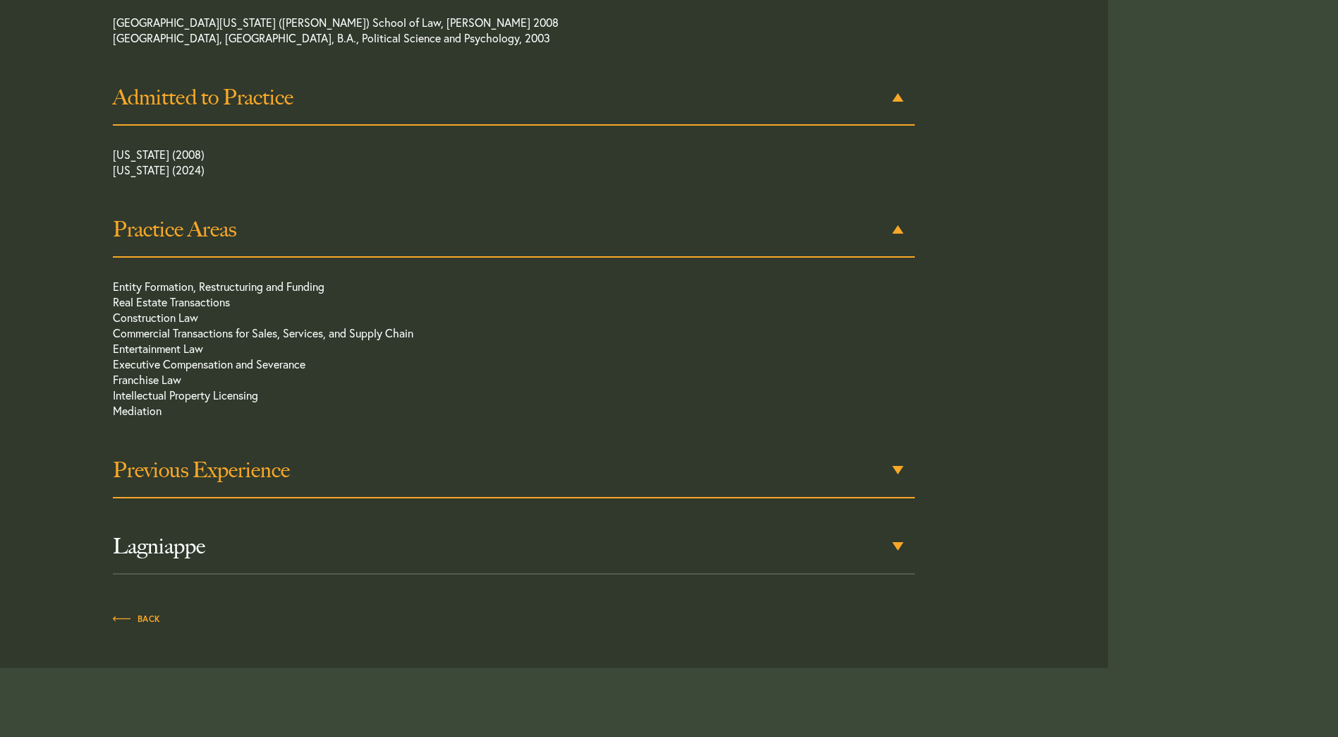
click at [890, 457] on h3 "Previous Experience" at bounding box center [514, 469] width 802 height 25
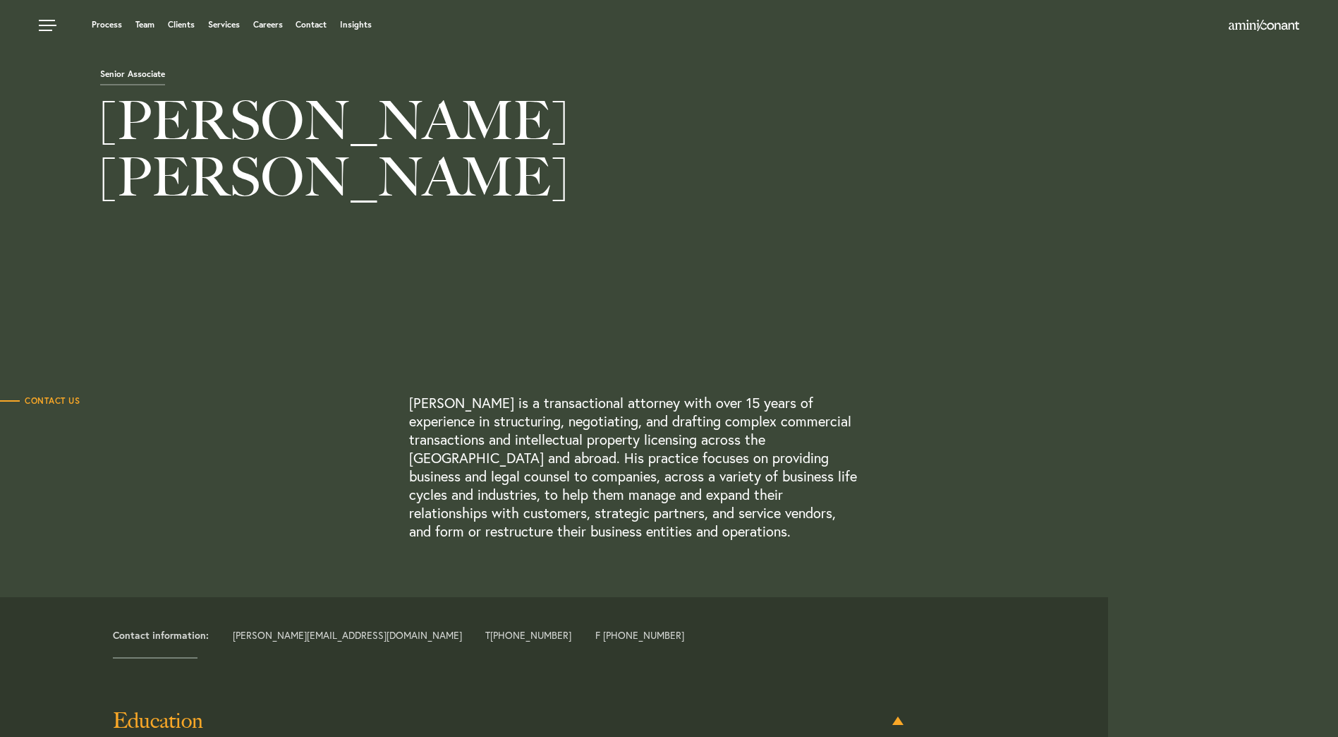
scroll to position [0, 0]
